Goal: Task Accomplishment & Management: Complete application form

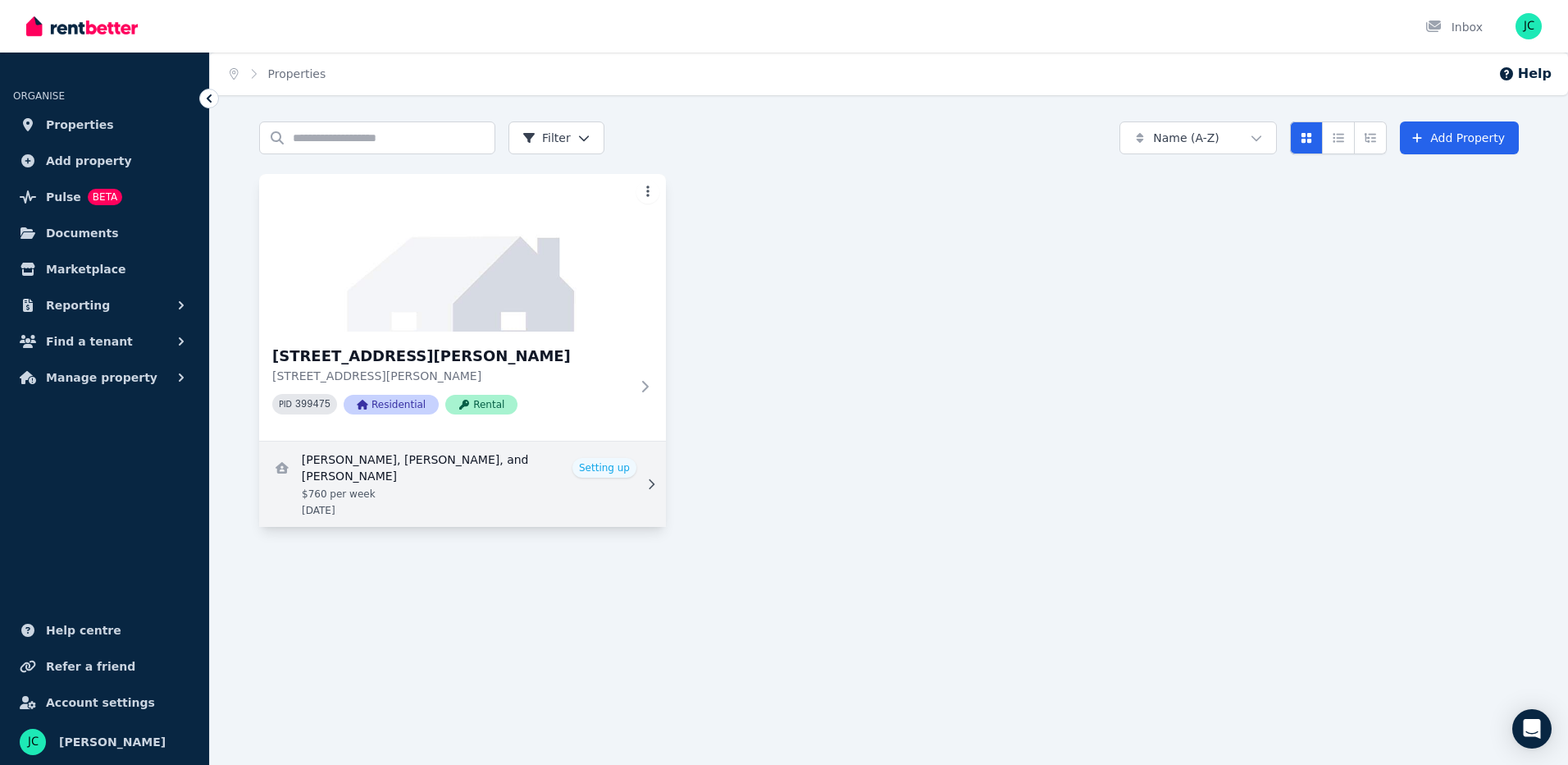
click at [606, 461] on link "View details for Paul Wilson, Craig Gant, and Michael Lawder" at bounding box center [462, 484] width 407 height 85
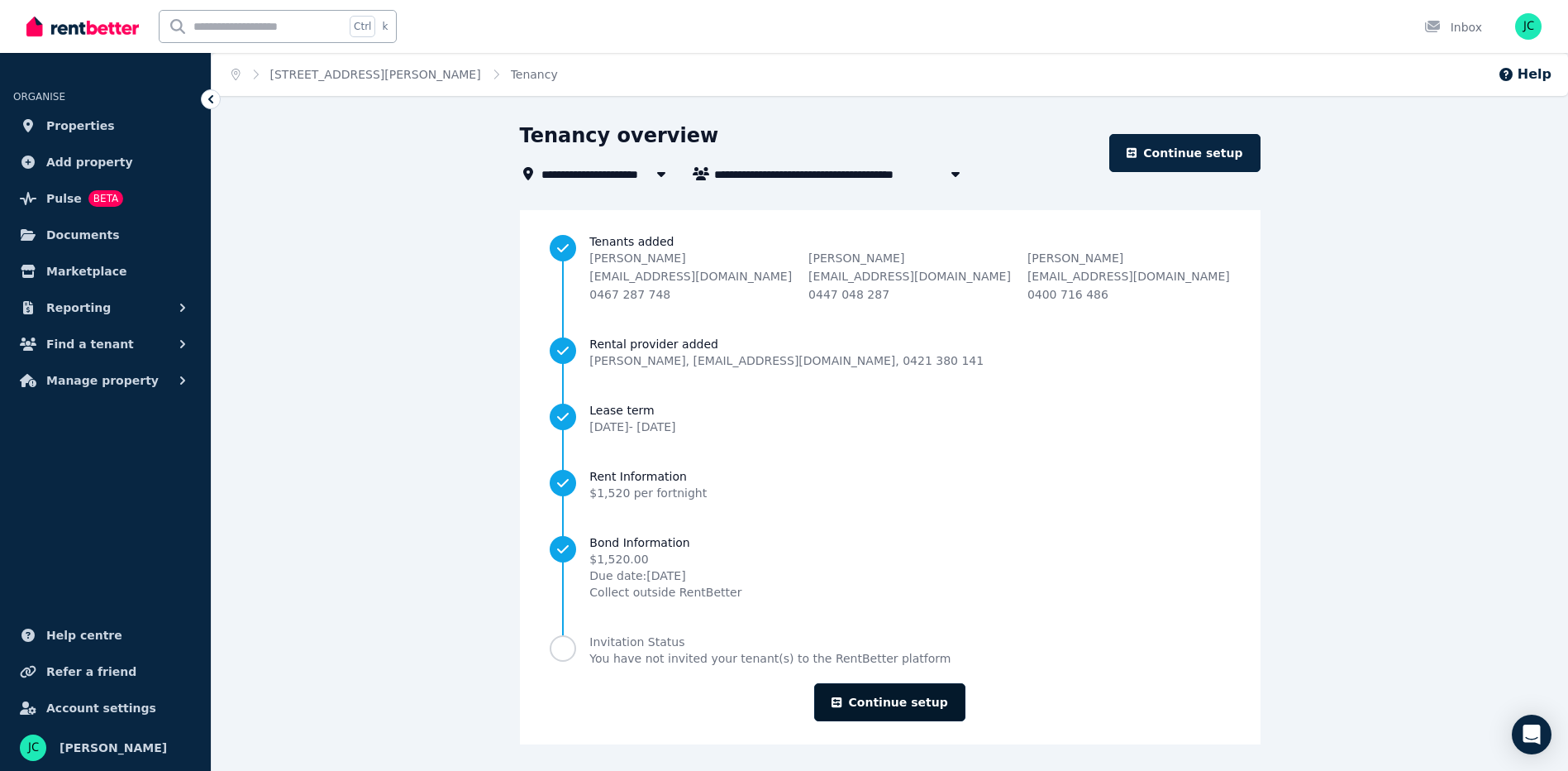
click at [886, 702] on link "Continue setup" at bounding box center [889, 701] width 150 height 38
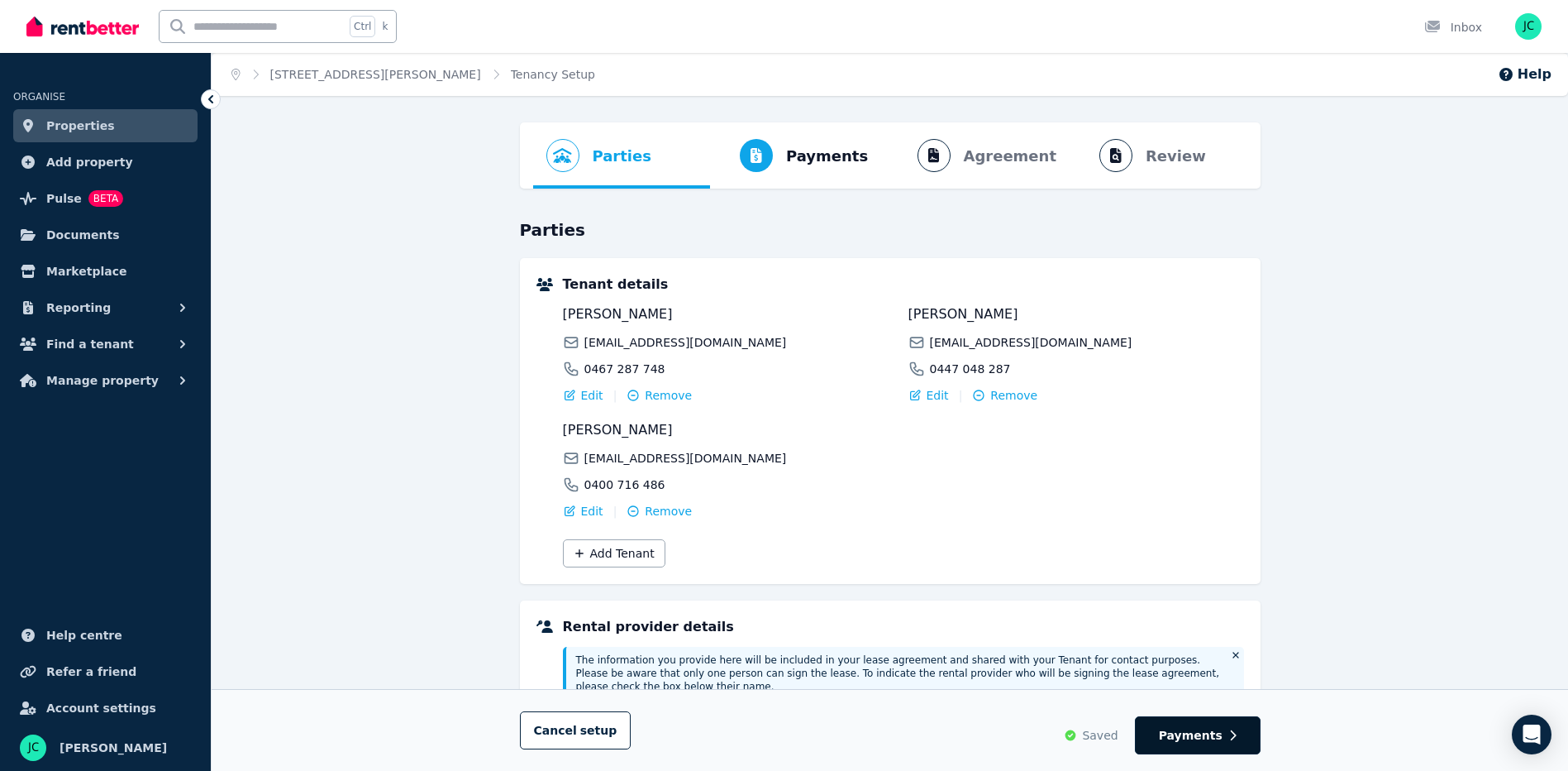
click at [1196, 736] on span "Payments" at bounding box center [1190, 735] width 64 height 16
select select "**********"
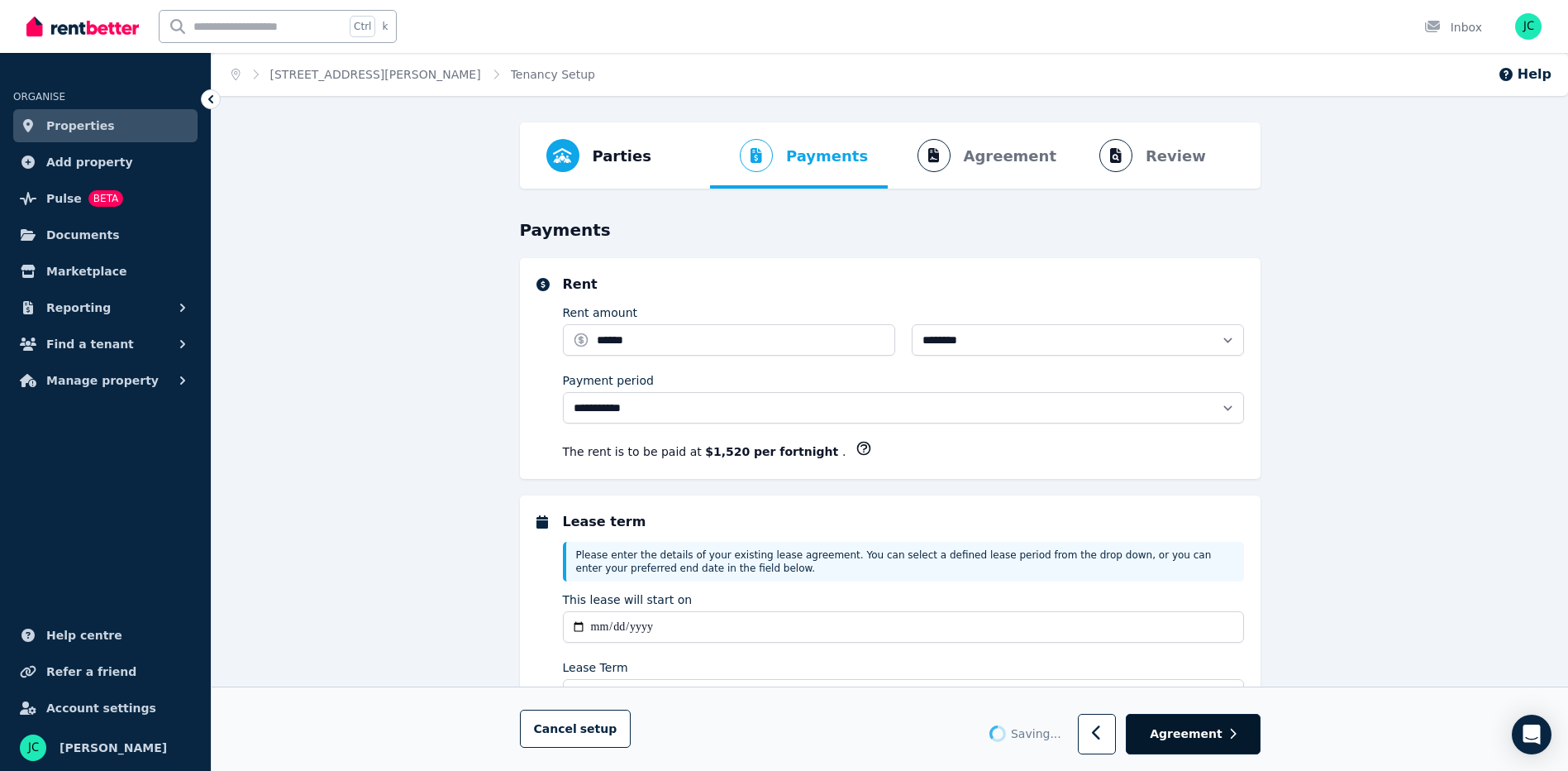
select select "**********"
click at [1189, 735] on span "Agreement" at bounding box center [1186, 734] width 73 height 16
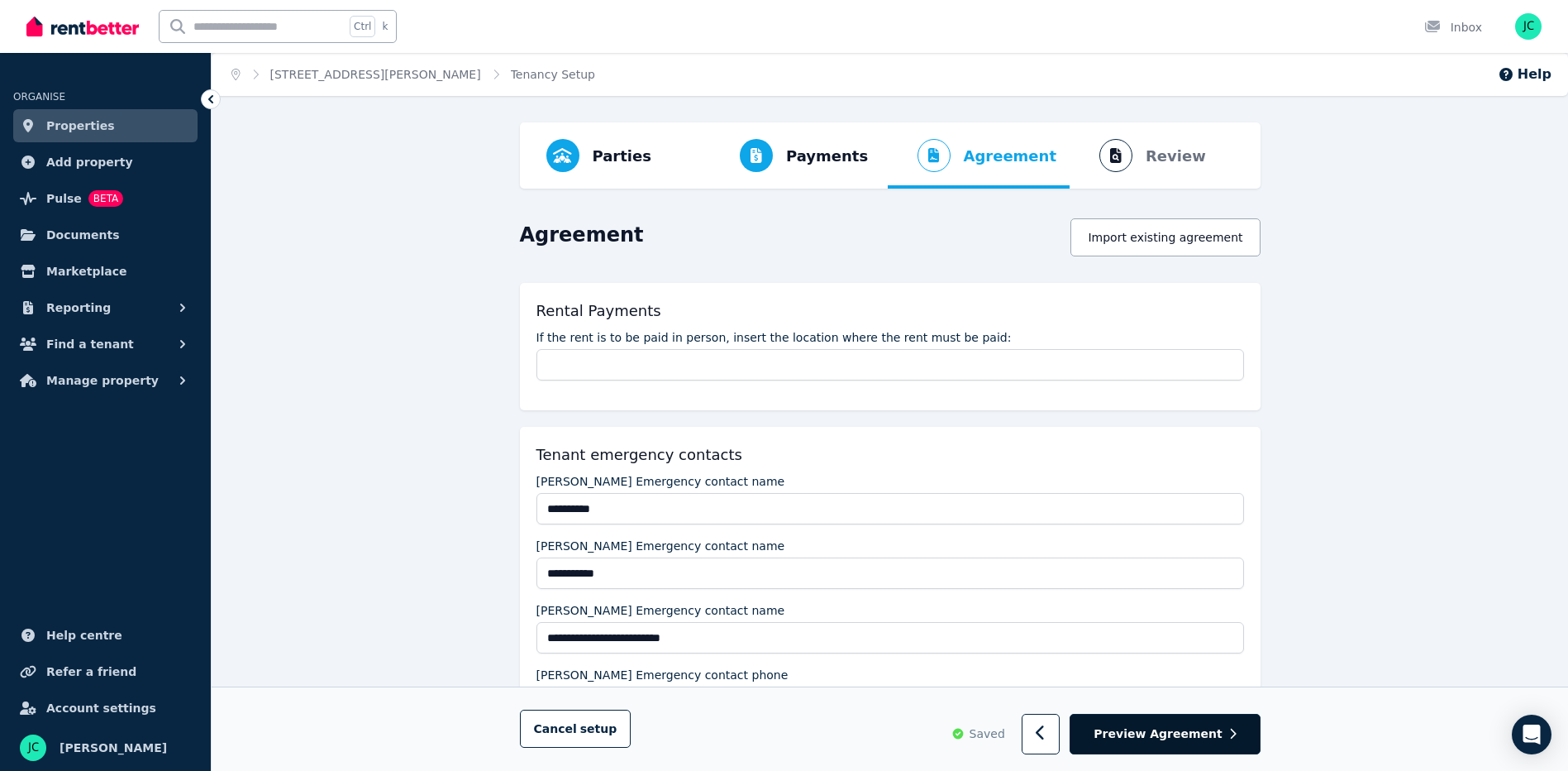
click at [1185, 733] on span "Preview Agreement" at bounding box center [1157, 734] width 128 height 16
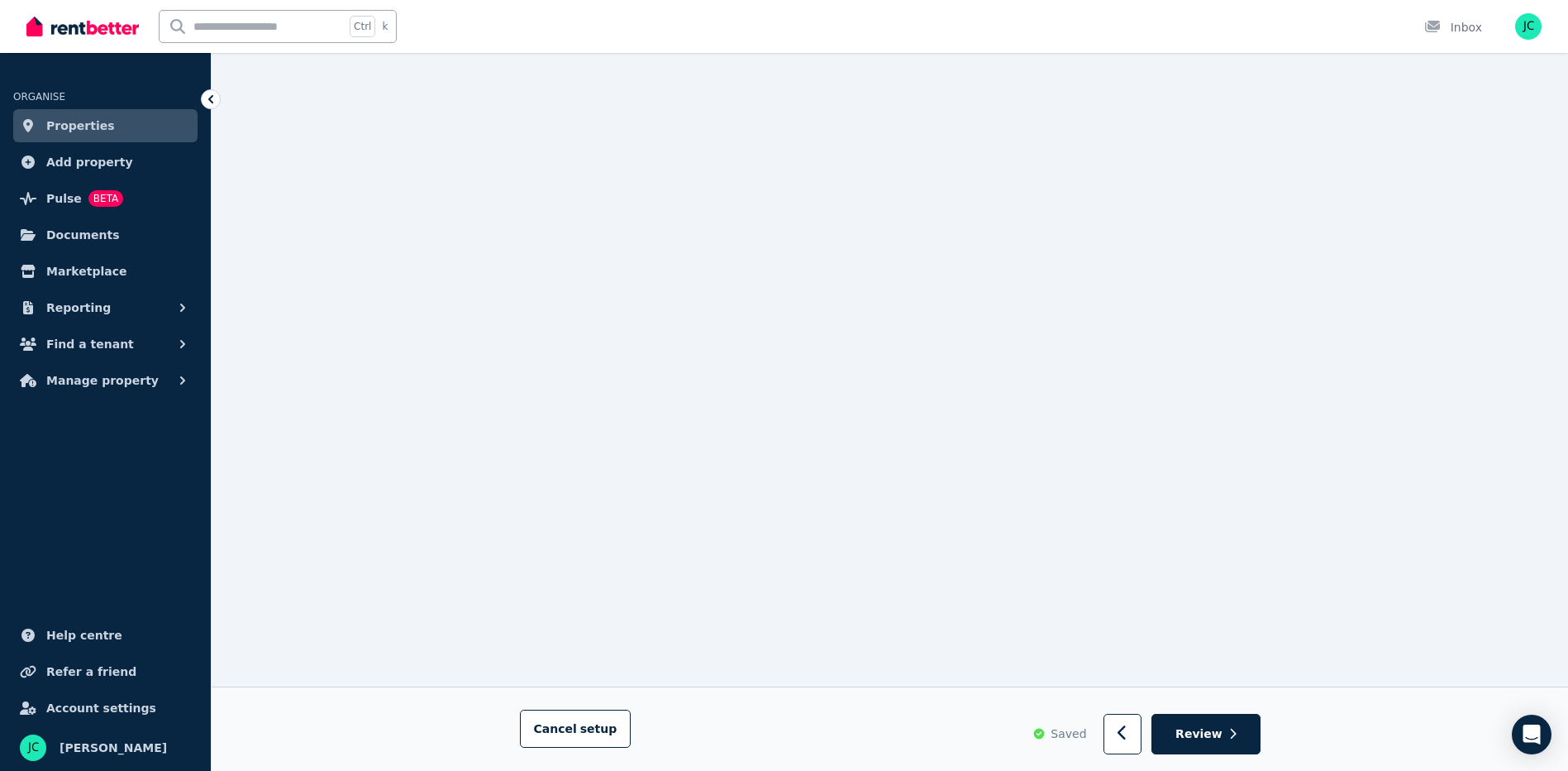
scroll to position [5672, 0]
click at [1207, 736] on span "Review" at bounding box center [1198, 734] width 47 height 16
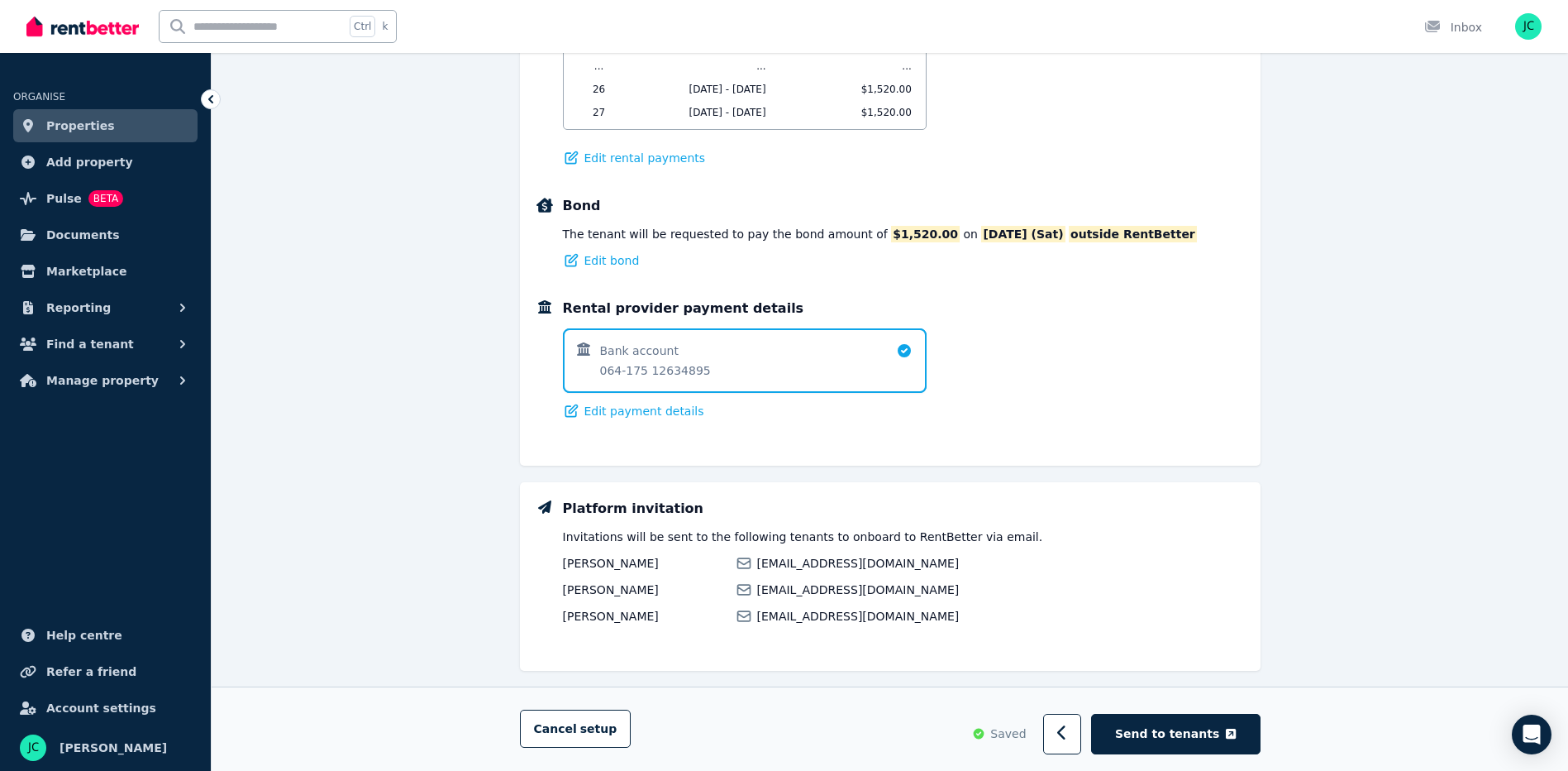
scroll to position [1061, 0]
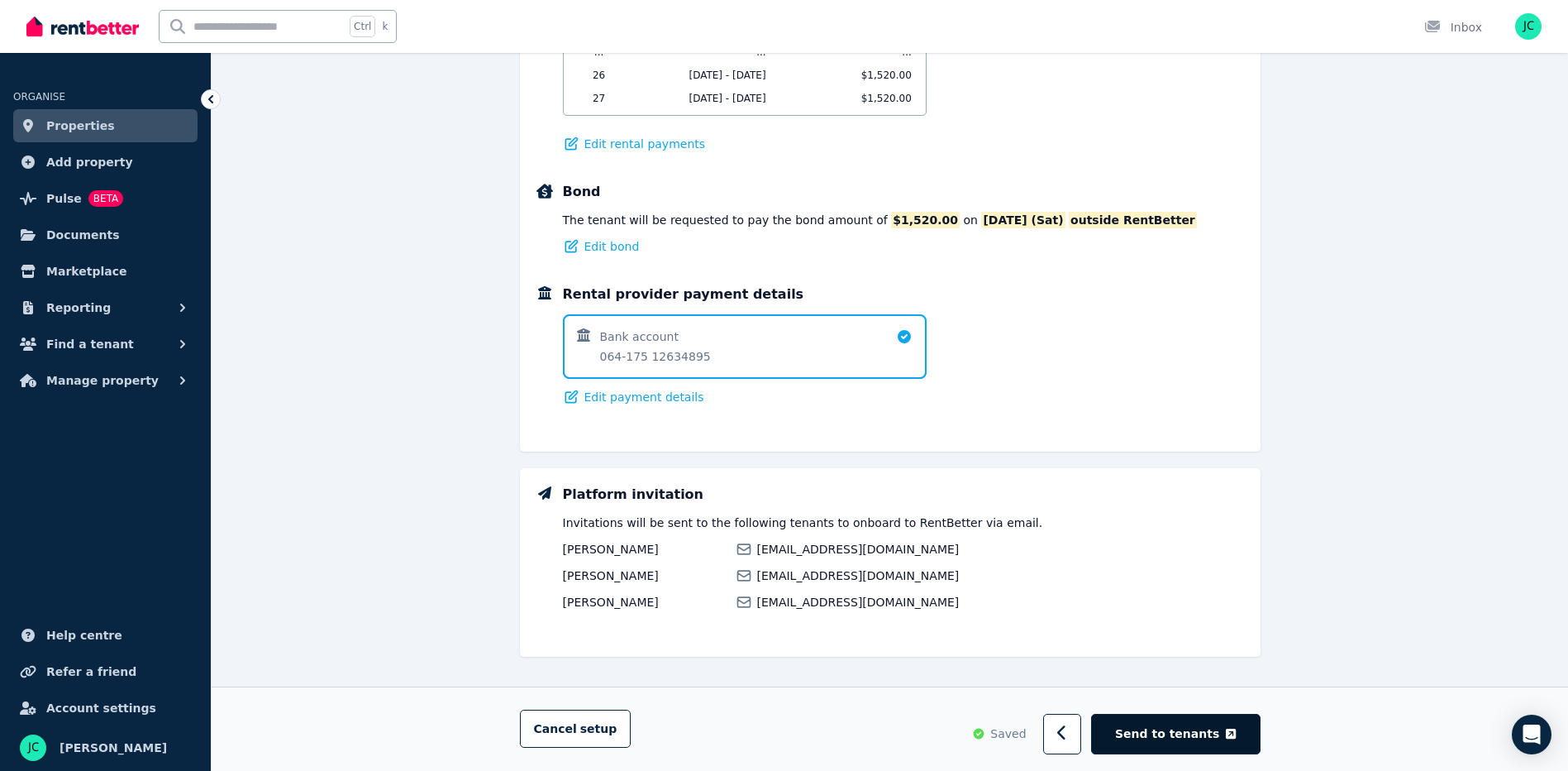
click at [1192, 737] on span "Send to tenants" at bounding box center [1166, 734] width 104 height 16
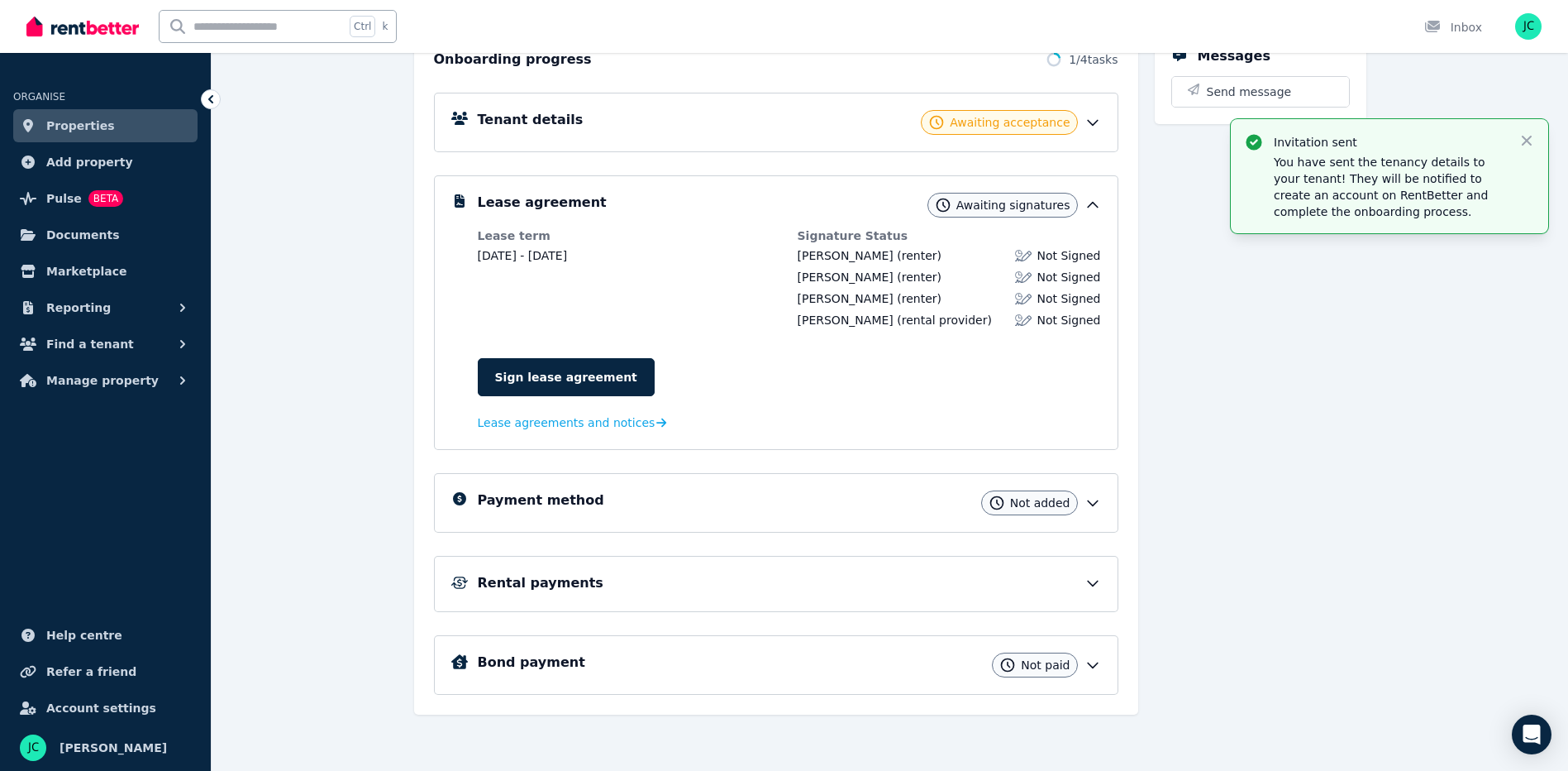
scroll to position [207, 0]
click at [1093, 501] on icon at bounding box center [1092, 502] width 16 height 16
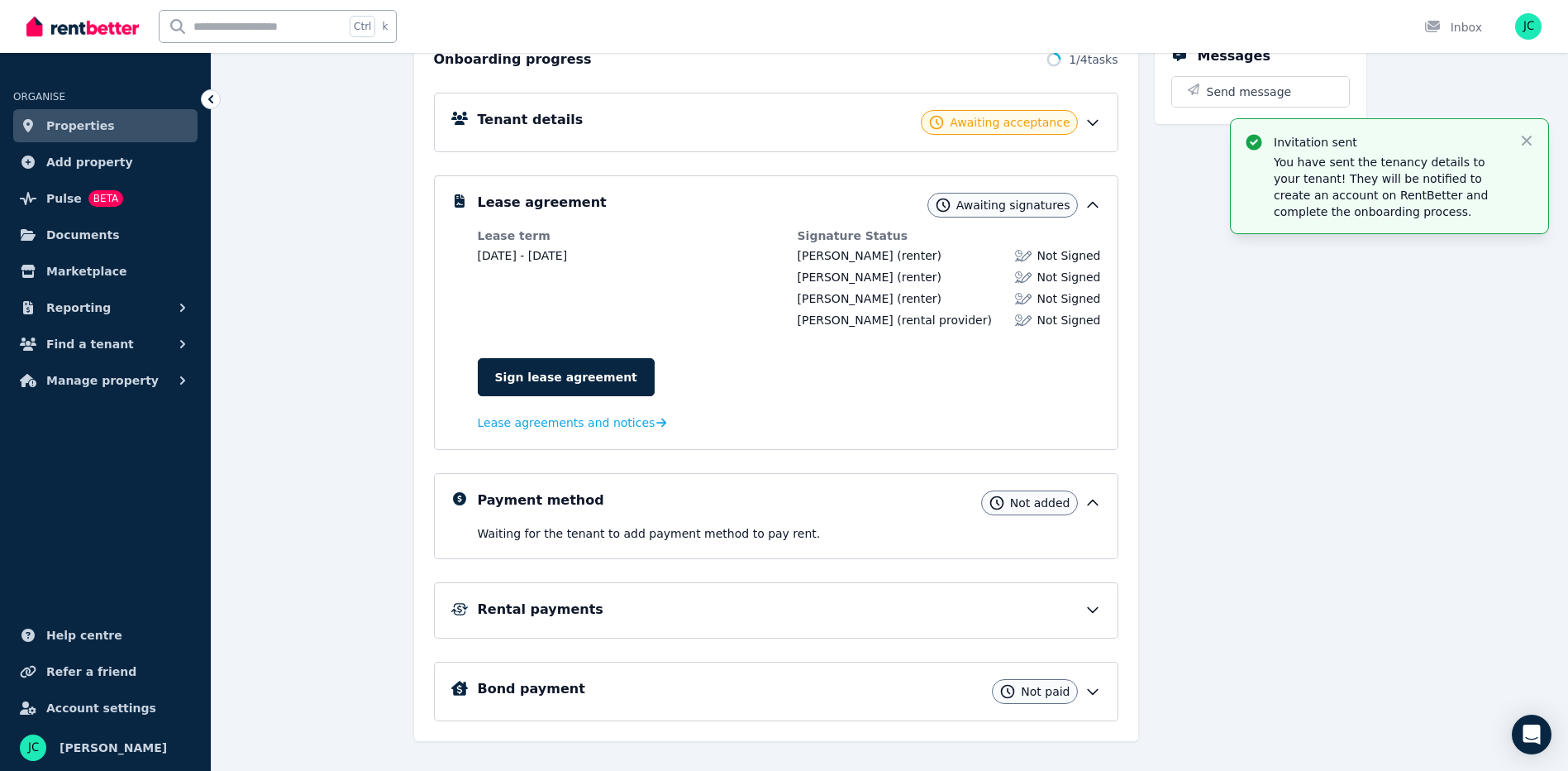
scroll to position [234, 0]
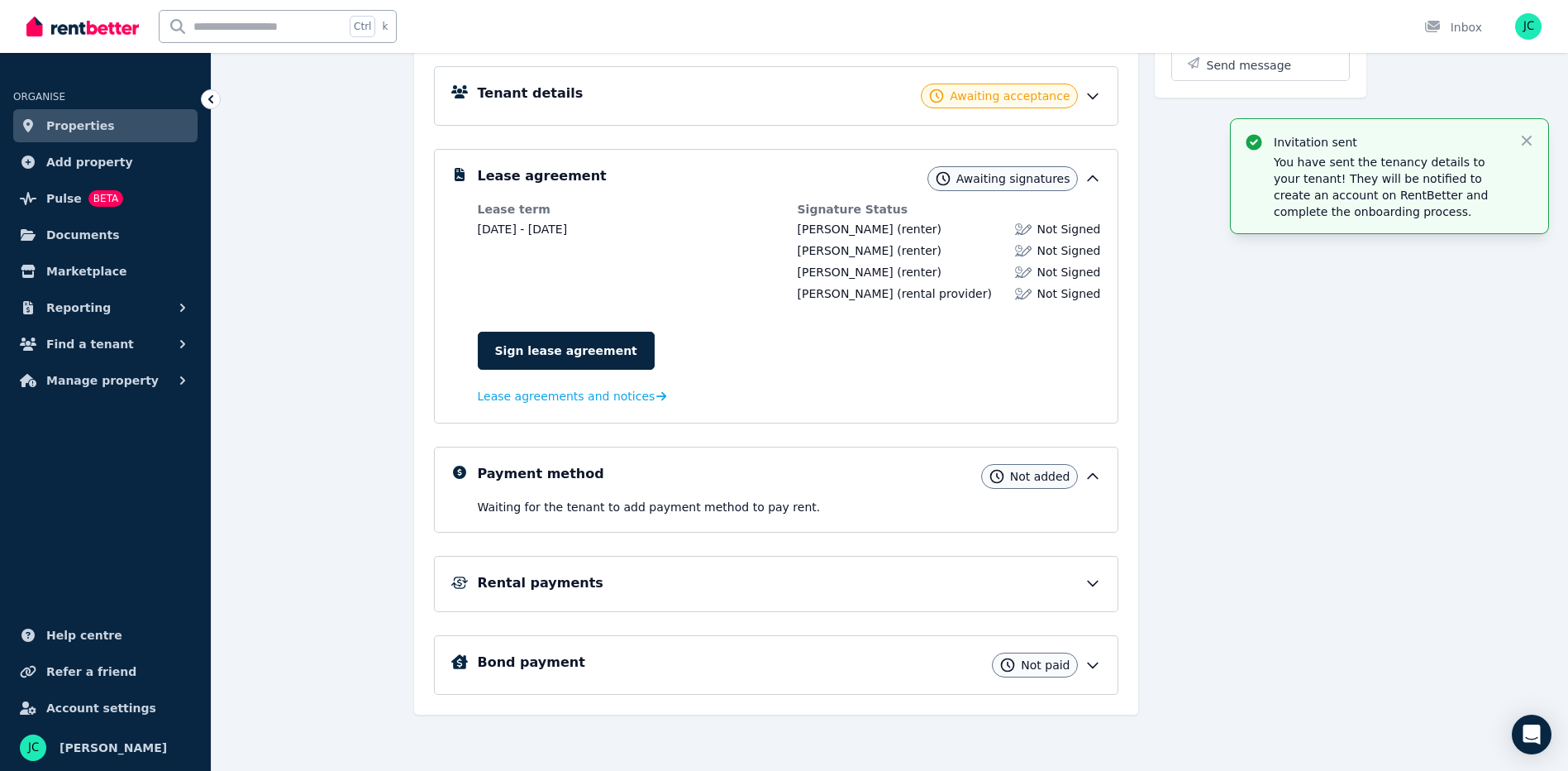
click at [1096, 665] on icon at bounding box center [1093, 665] width 10 height 5
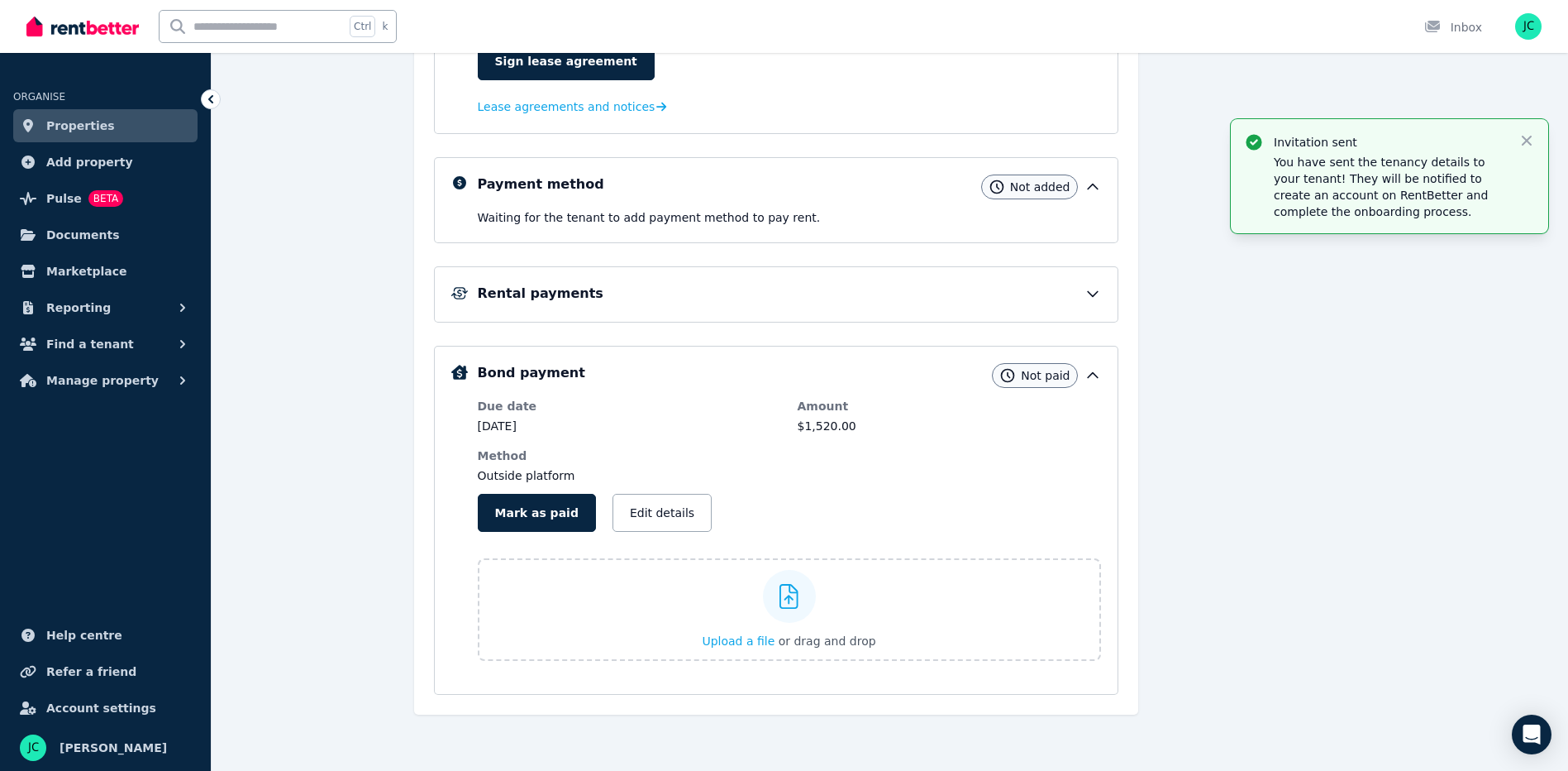
click at [1099, 373] on icon at bounding box center [1092, 375] width 16 height 16
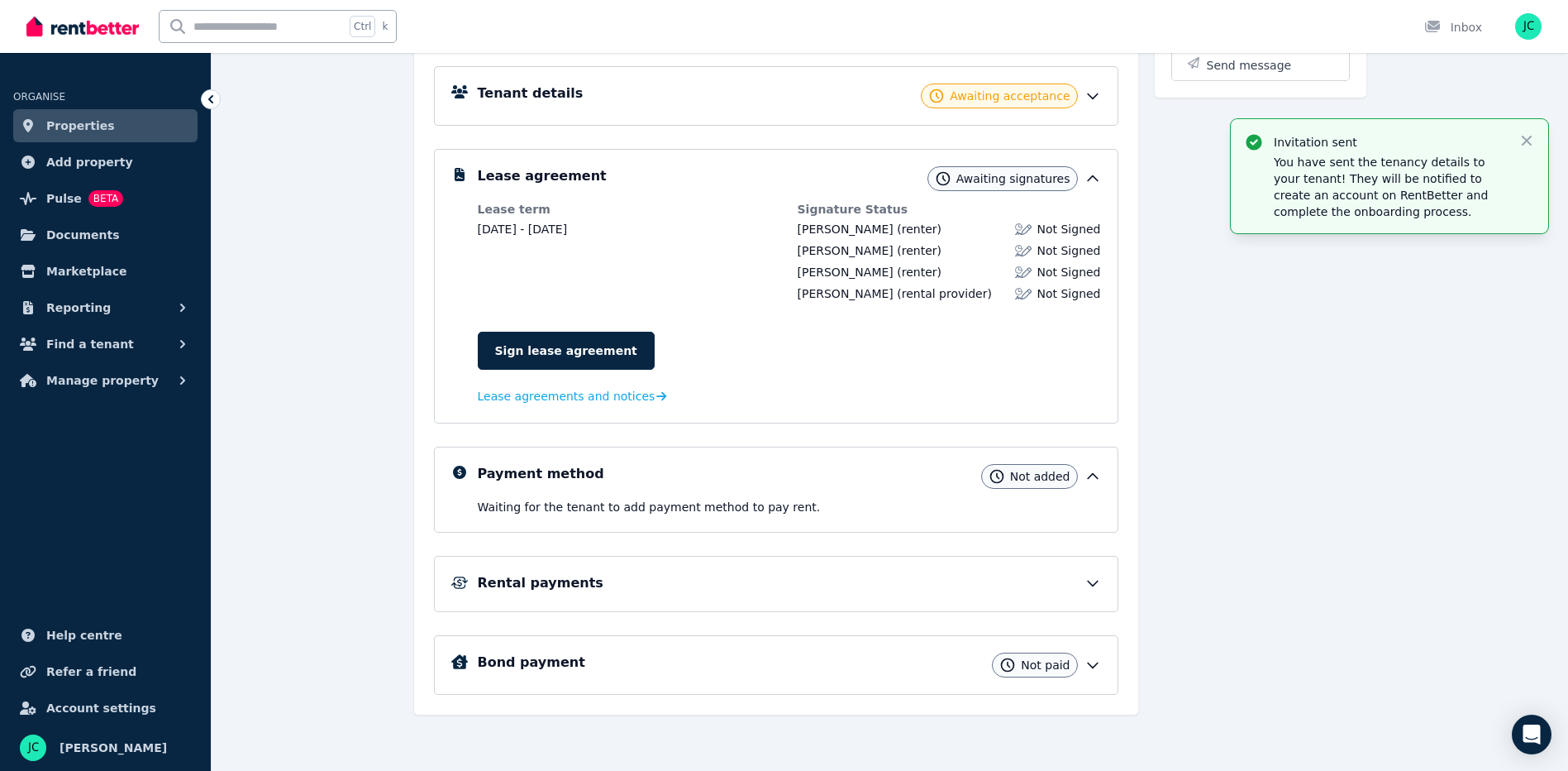
scroll to position [234, 0]
drag, startPoint x: 1295, startPoint y: 168, endPoint x: 1340, endPoint y: 198, distance: 54.1
click at [1340, 198] on p "You have sent the tenancy details to your tenant! They will be notified to crea…" at bounding box center [1389, 186] width 232 height 66
drag, startPoint x: 1340, startPoint y: 198, endPoint x: 1368, endPoint y: 214, distance: 32.2
click at [1368, 214] on p "You have sent the tenancy details to your tenant! They will be notified to crea…" at bounding box center [1389, 186] width 232 height 66
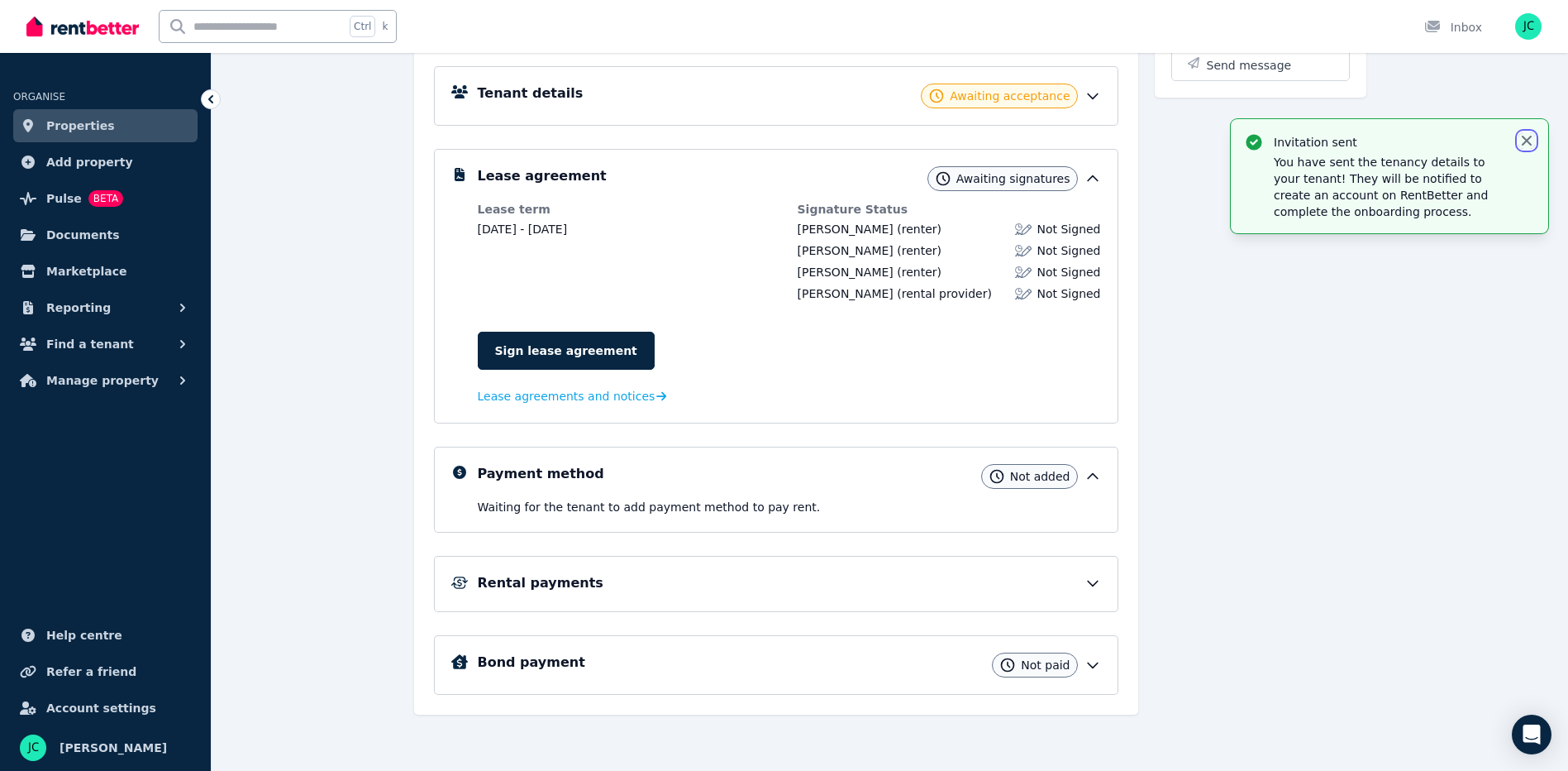
click at [1526, 140] on icon "button" at bounding box center [1527, 141] width 10 height 10
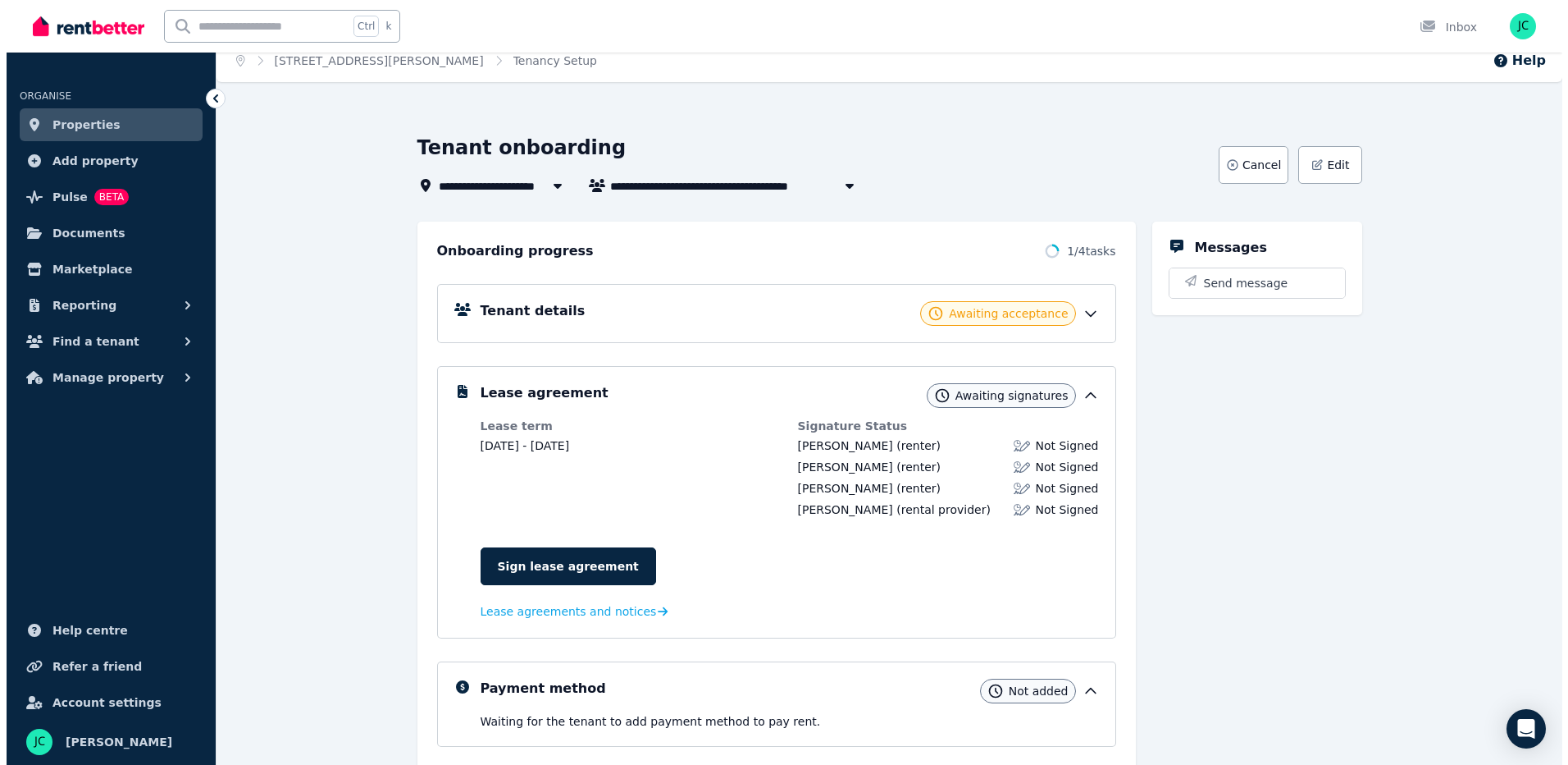
scroll to position [0, 0]
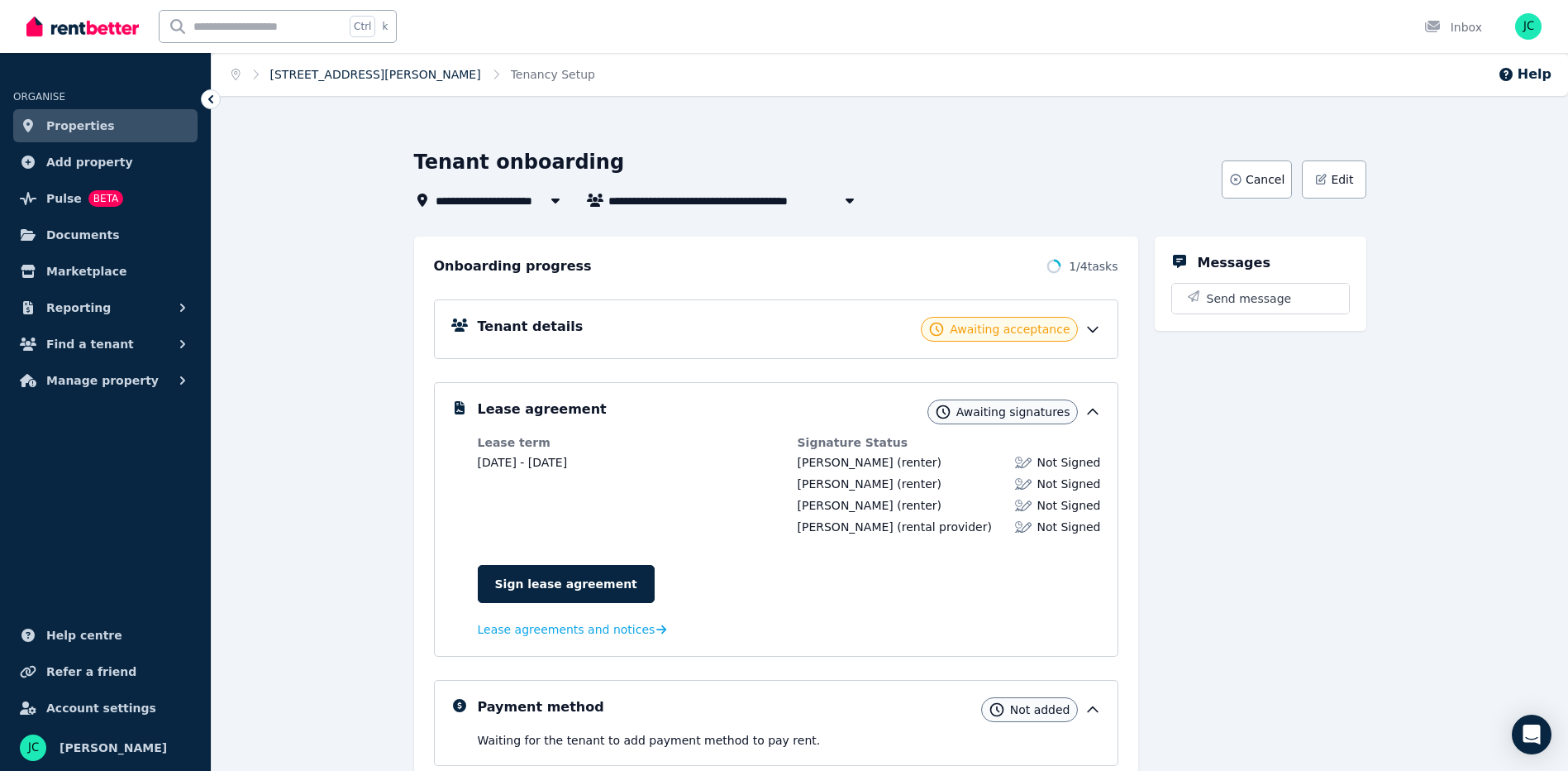
click at [297, 73] on link "[STREET_ADDRESS][PERSON_NAME]" at bounding box center [376, 74] width 211 height 13
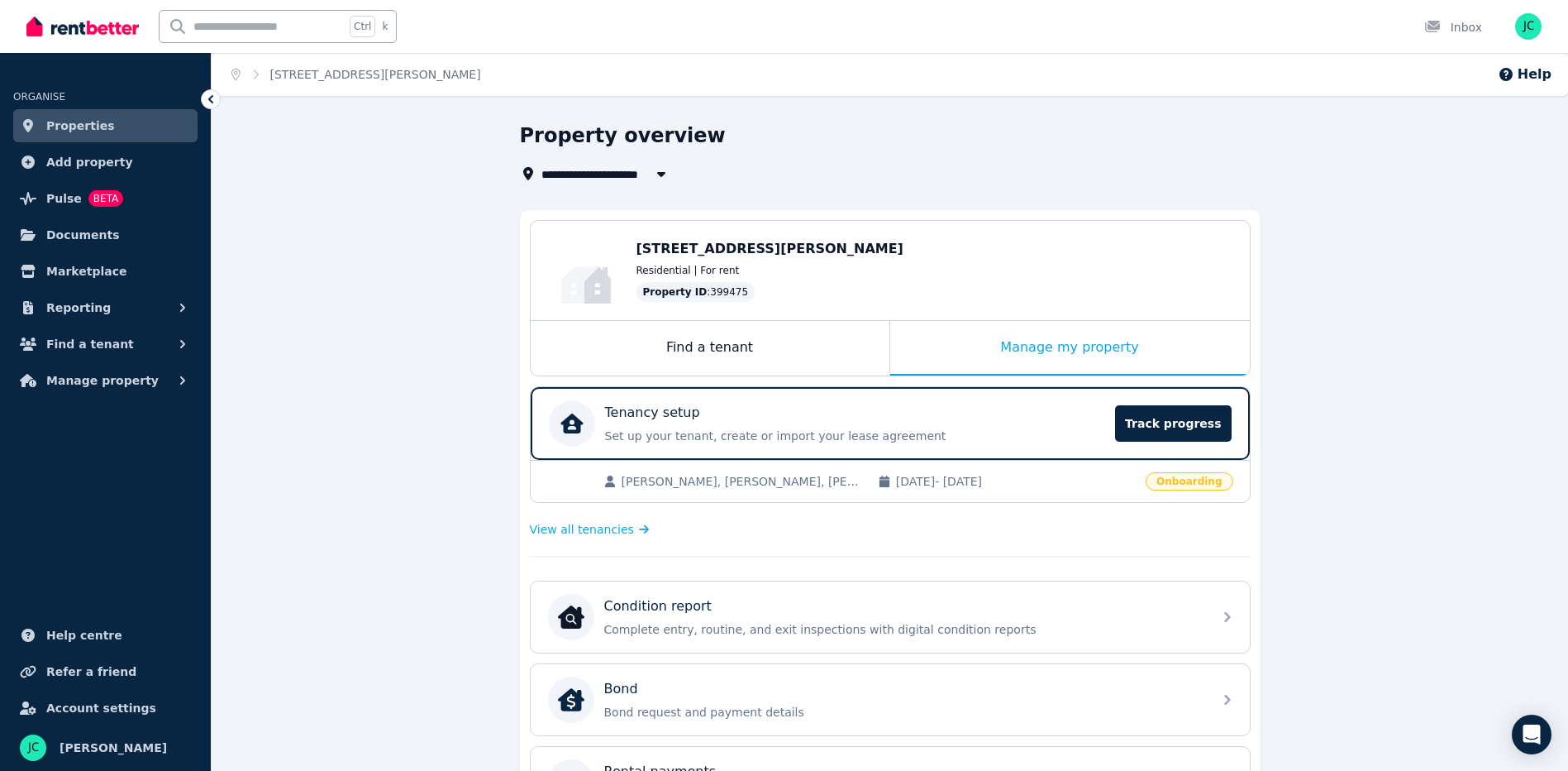
click at [75, 124] on span "Properties" at bounding box center [81, 125] width 69 height 20
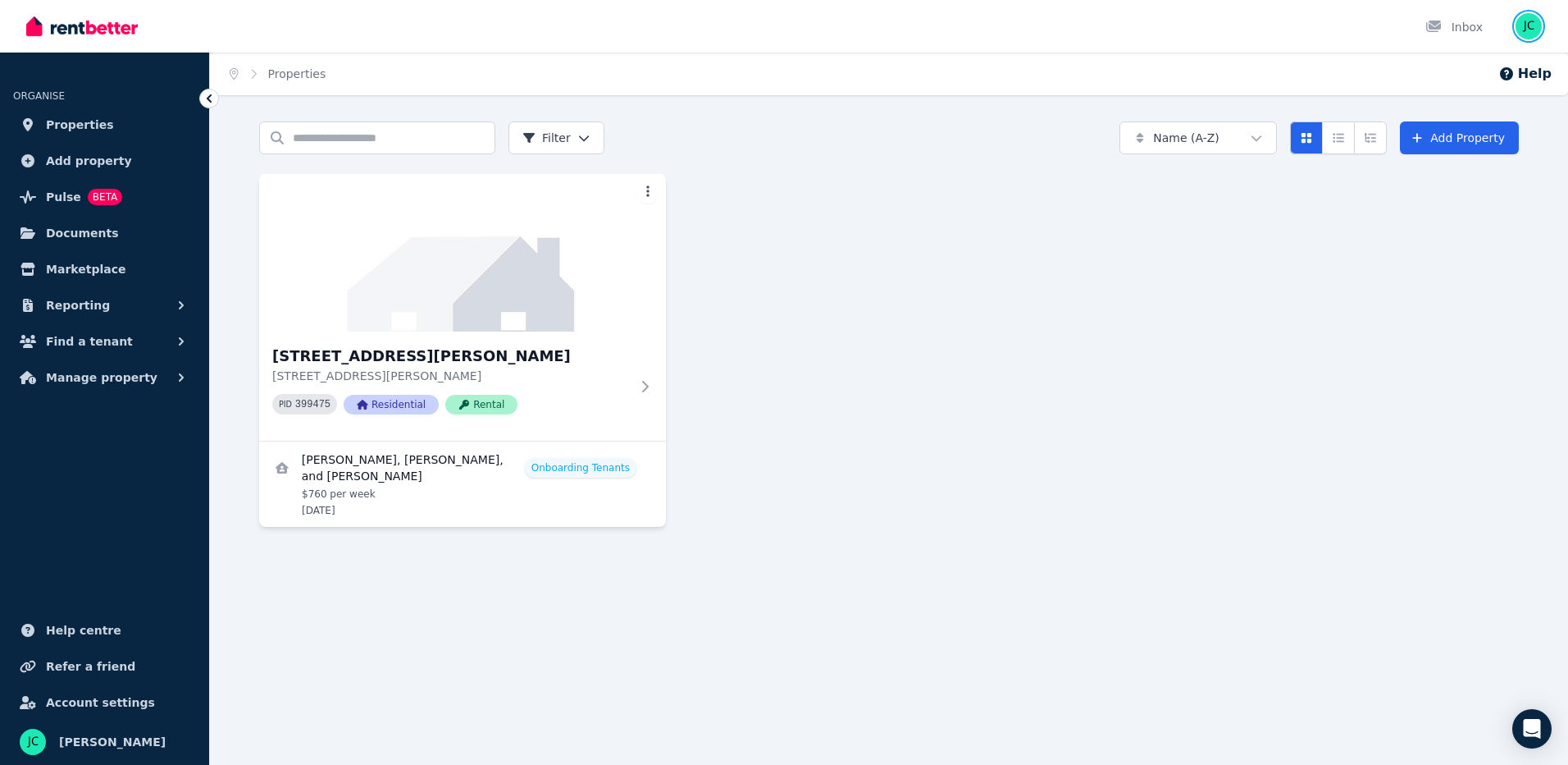
click at [1533, 26] on img "button" at bounding box center [1529, 26] width 26 height 26
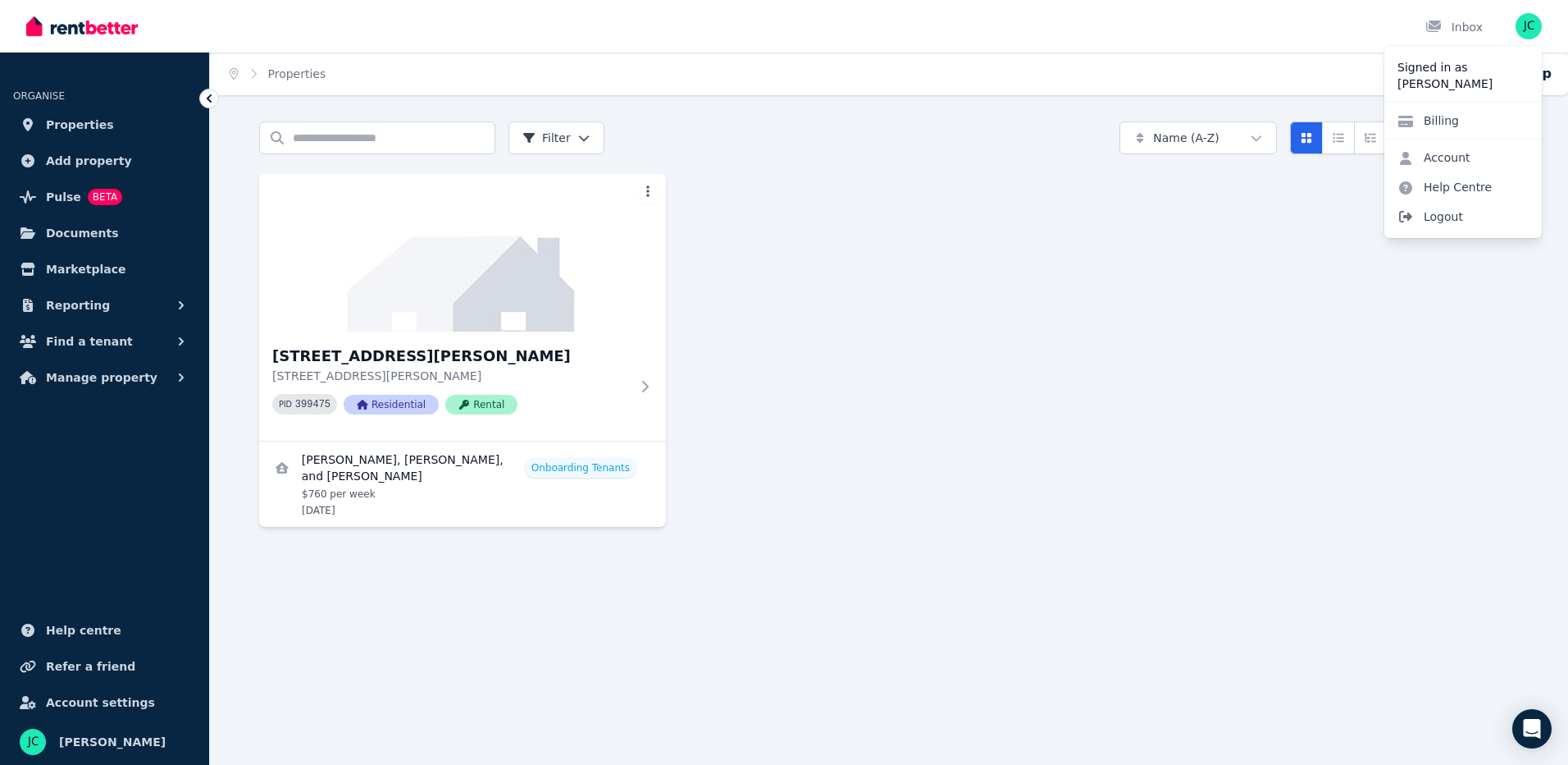
click at [1439, 219] on span "Logout" at bounding box center [1463, 216] width 158 height 30
